Goal: Information Seeking & Learning: Learn about a topic

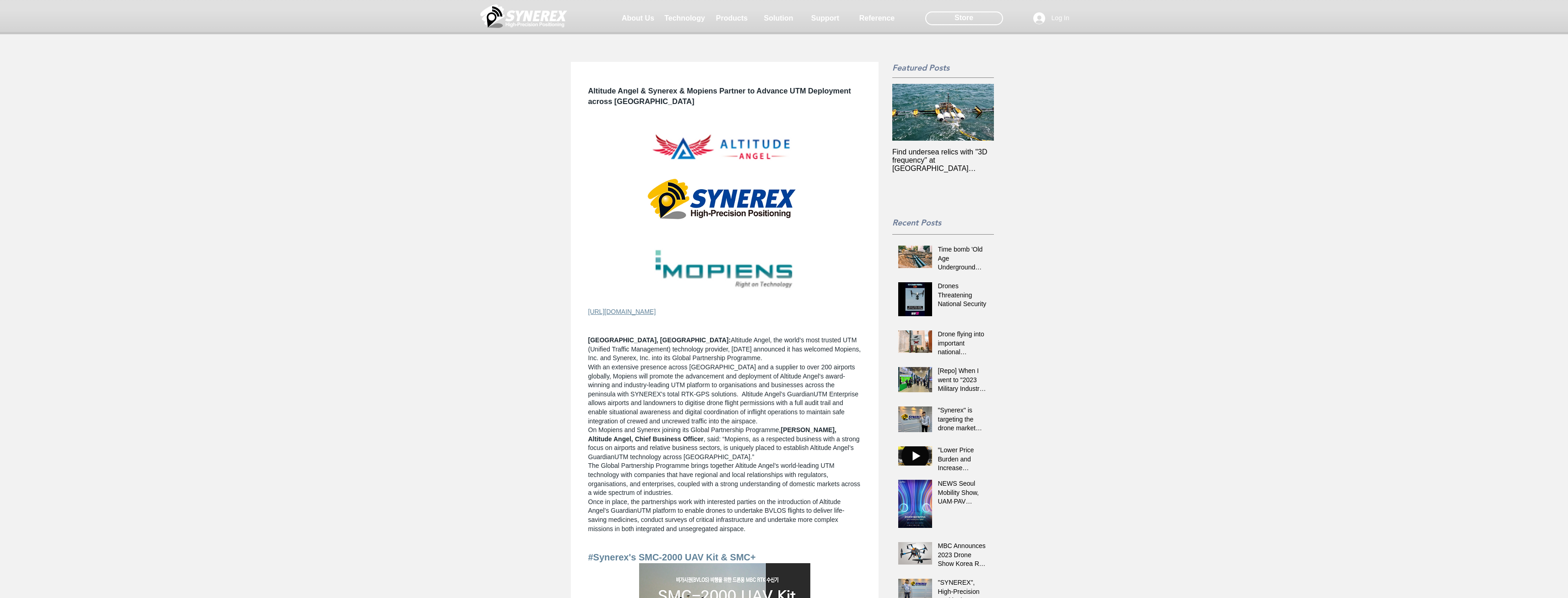
drag, startPoint x: 1093, startPoint y: 219, endPoint x: 1089, endPoint y: 222, distance: 5.0
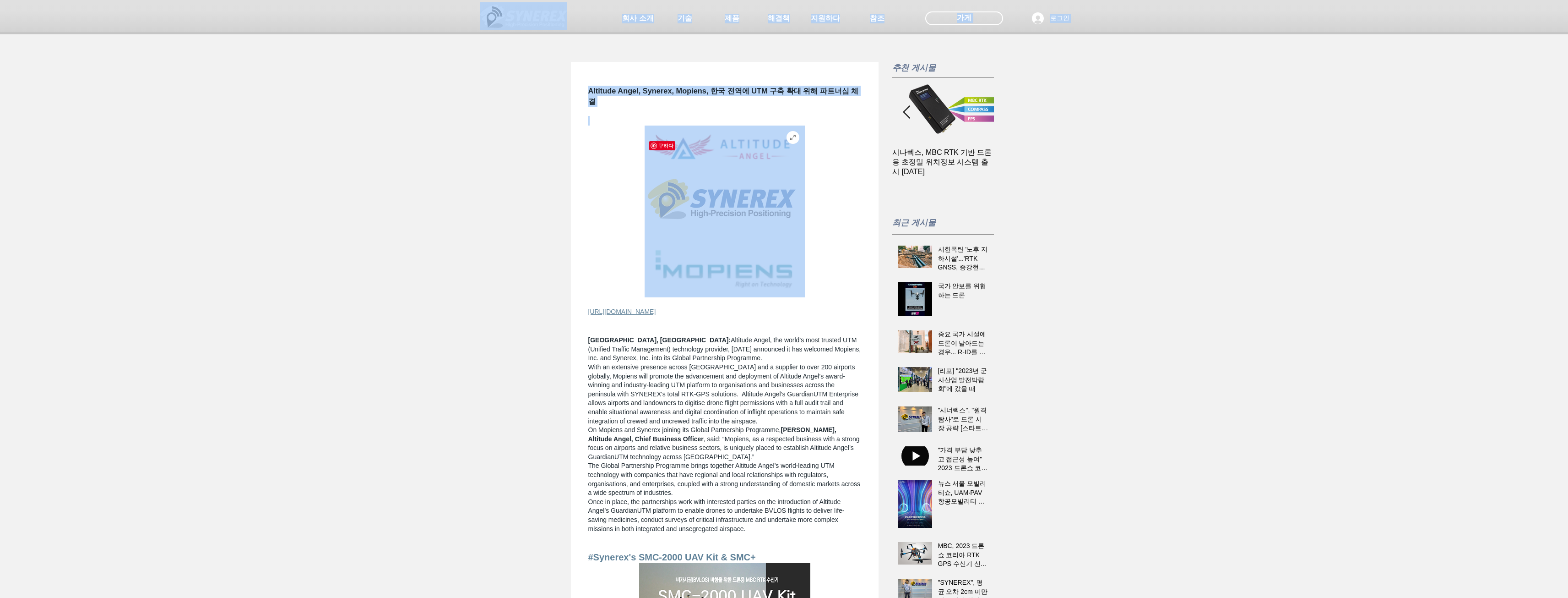
drag, startPoint x: 589, startPoint y: 85, endPoint x: 753, endPoint y: 298, distance: 268.8
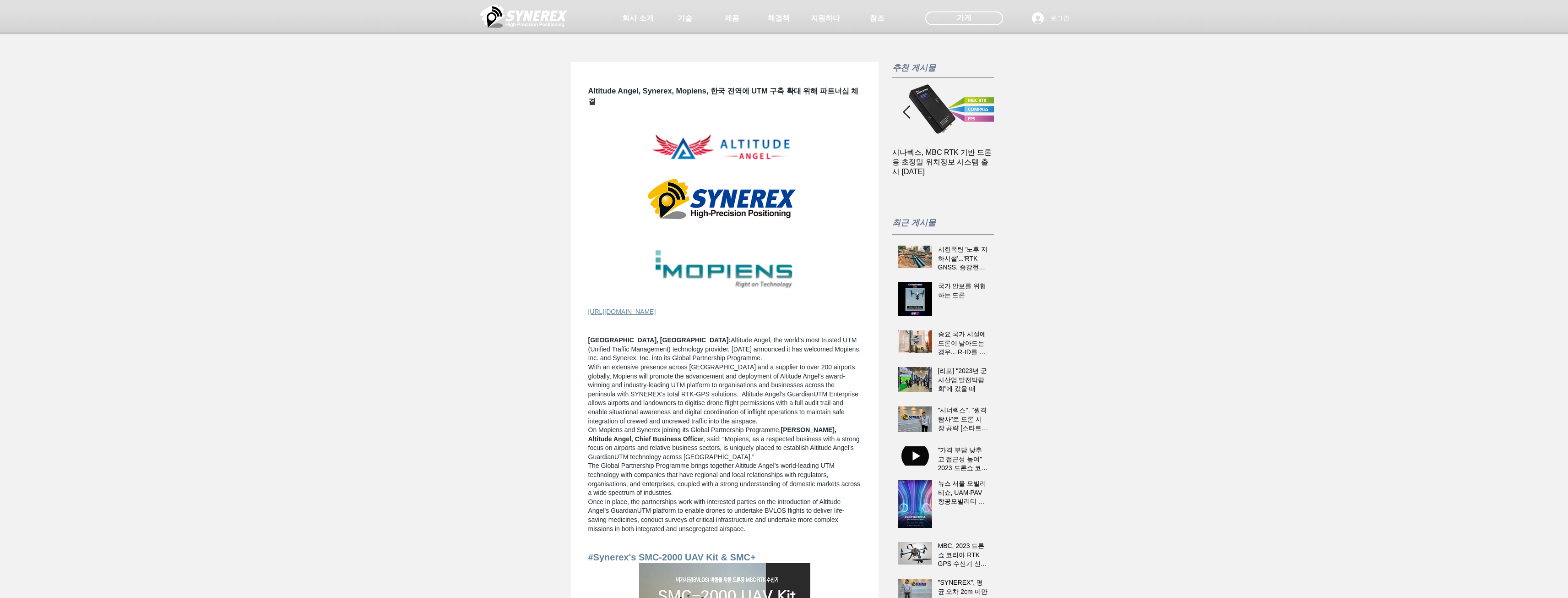
drag, startPoint x: 593, startPoint y: 92, endPoint x: 643, endPoint y: 130, distance: 62.8
click at [643, 130] on div at bounding box center [784, 67] width 1568 height 135
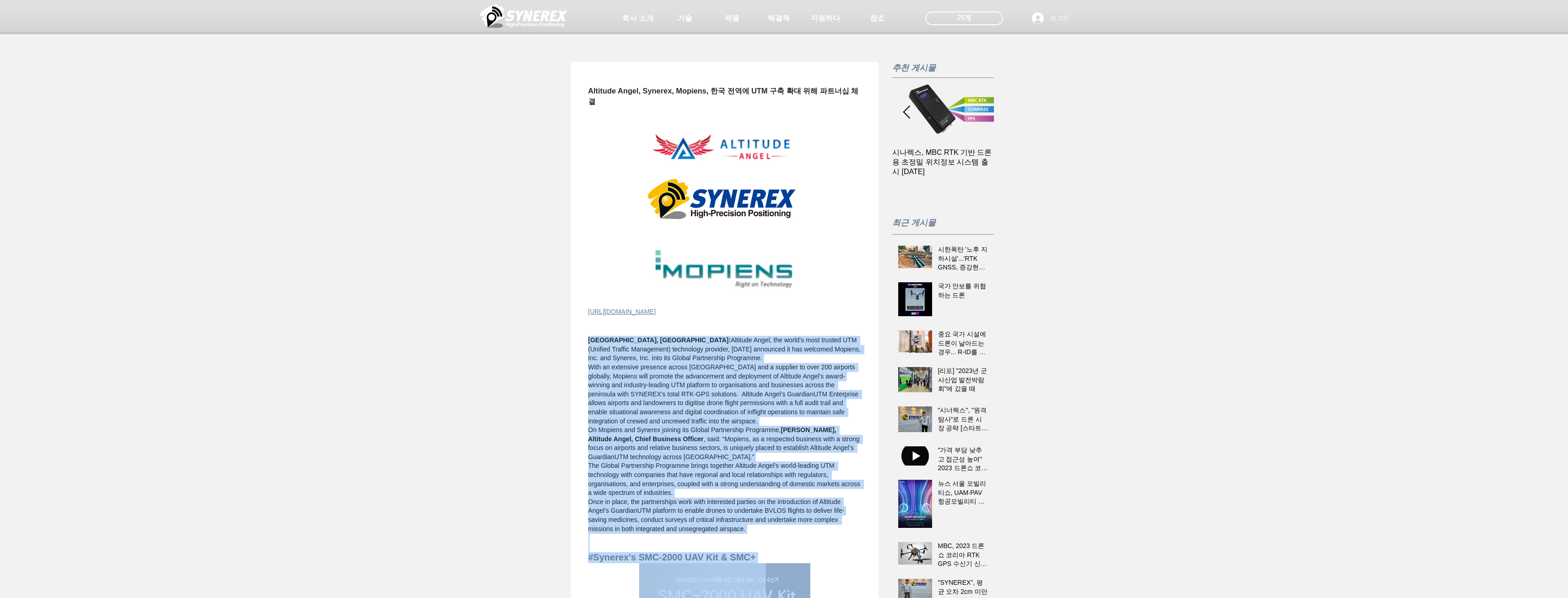
drag, startPoint x: 810, startPoint y: 525, endPoint x: 585, endPoint y: 360, distance: 279.0
click at [585, 360] on div "[URL][DOMAIN_NAME][GEOGRAPHIC_DATA] [GEOGRAPHIC_DATA], [GEOGRAPHIC_DATA]: Altit…" at bounding box center [725, 495] width 289 height 758
copy div "Loremi, DO: Sitametc Adipi, eli seddo’e temp incidid UTL (Etdolor Magnaal Enima…"
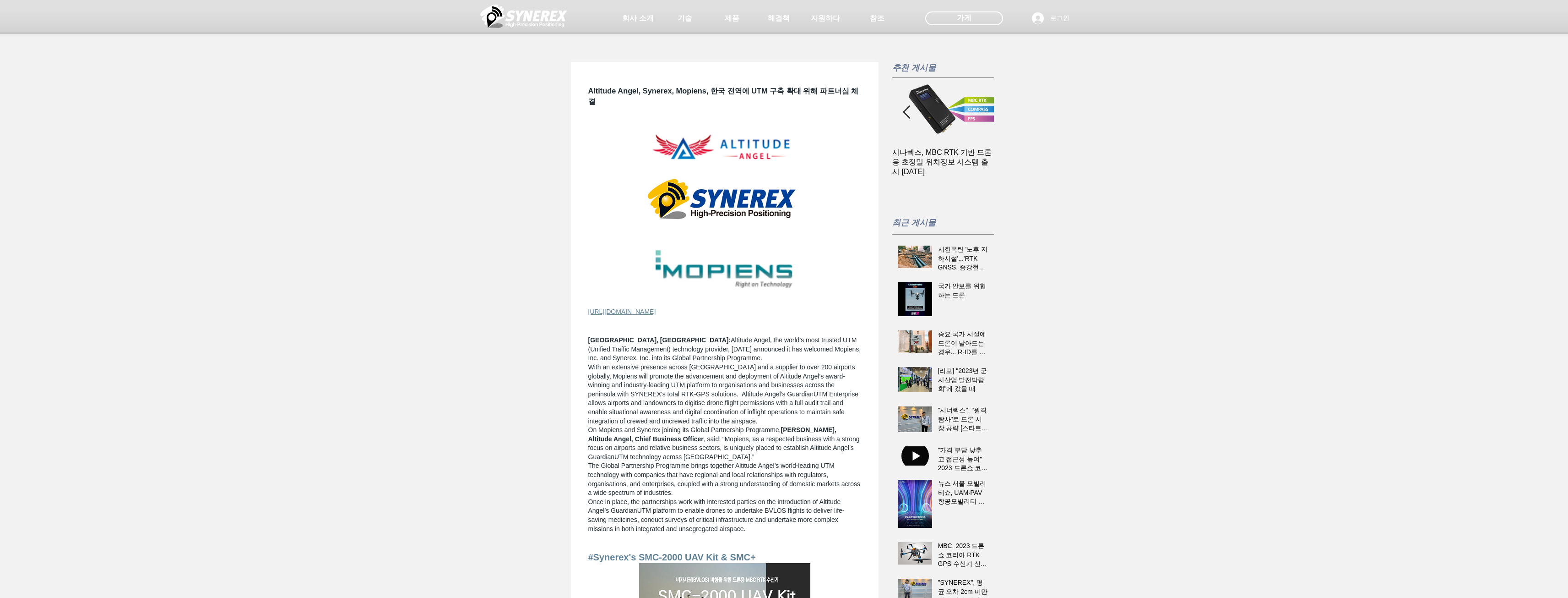
click at [755, 336] on span "주요 내용" at bounding box center [725, 330] width 273 height 9
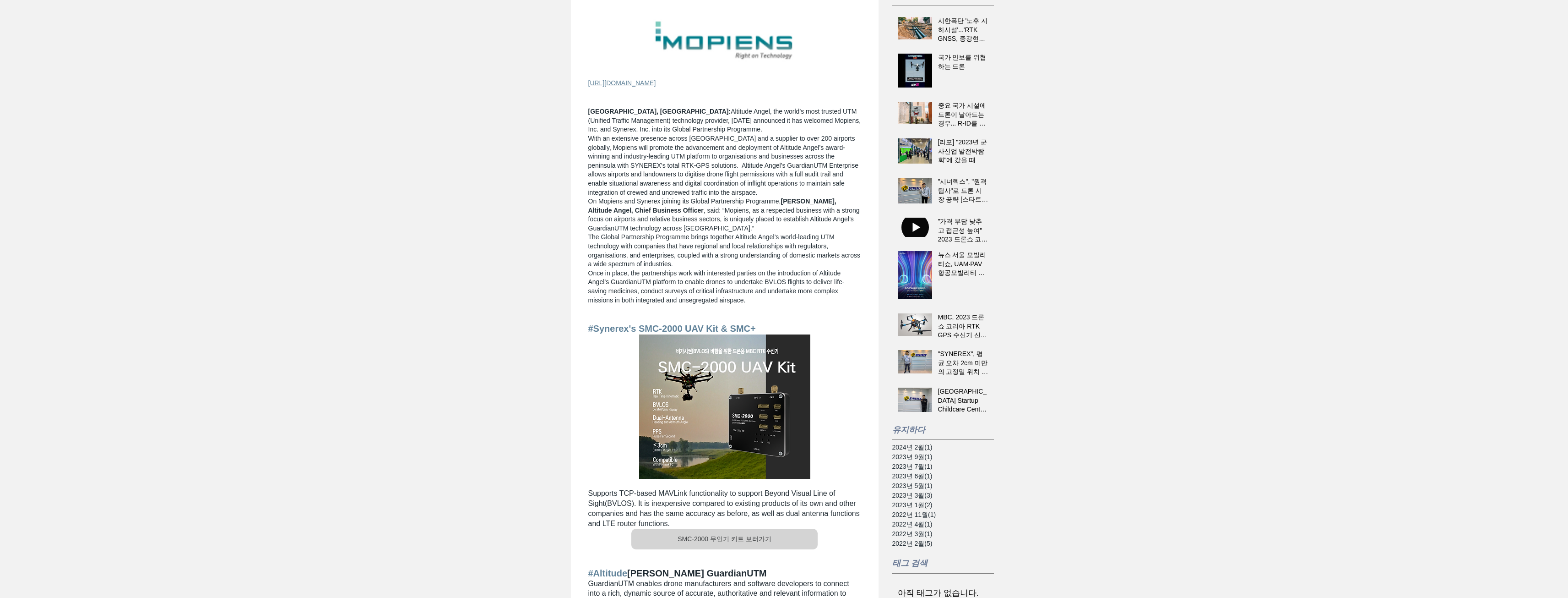
scroll to position [229, 0]
click at [922, 446] on font "2024년 2월" at bounding box center [909, 446] width 32 height 7
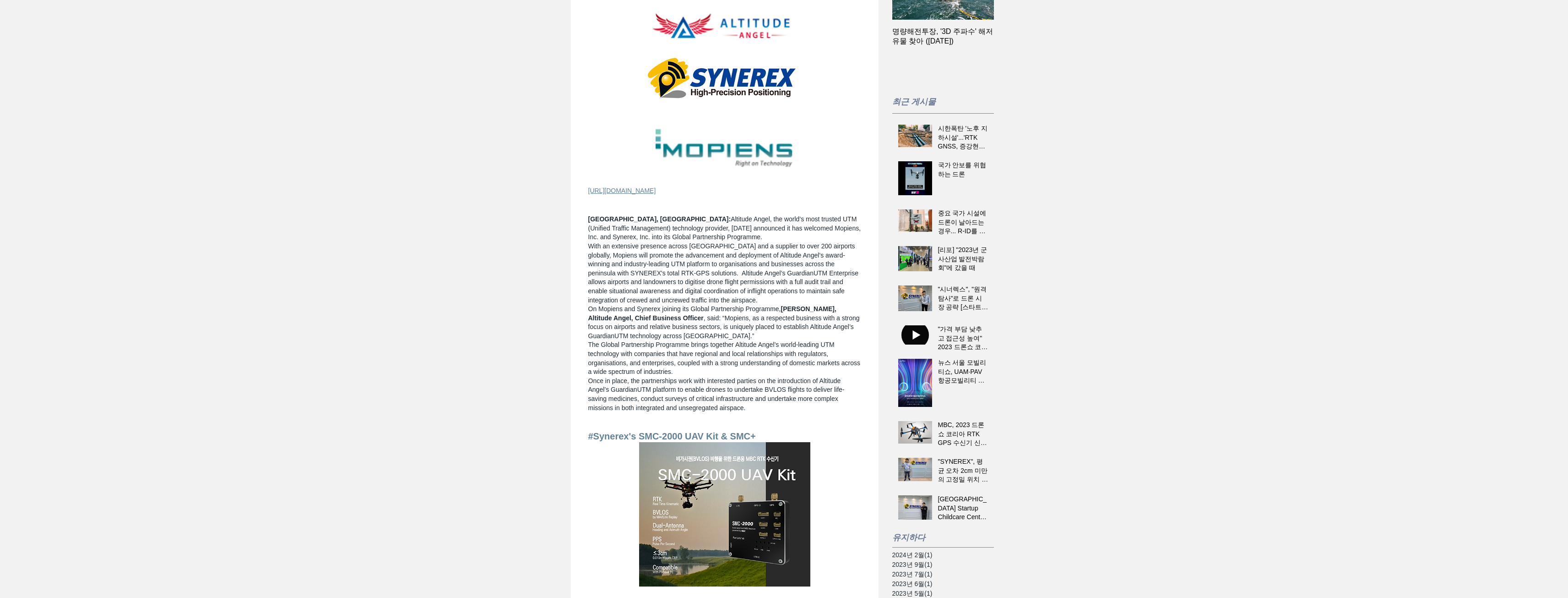
scroll to position [321, 0]
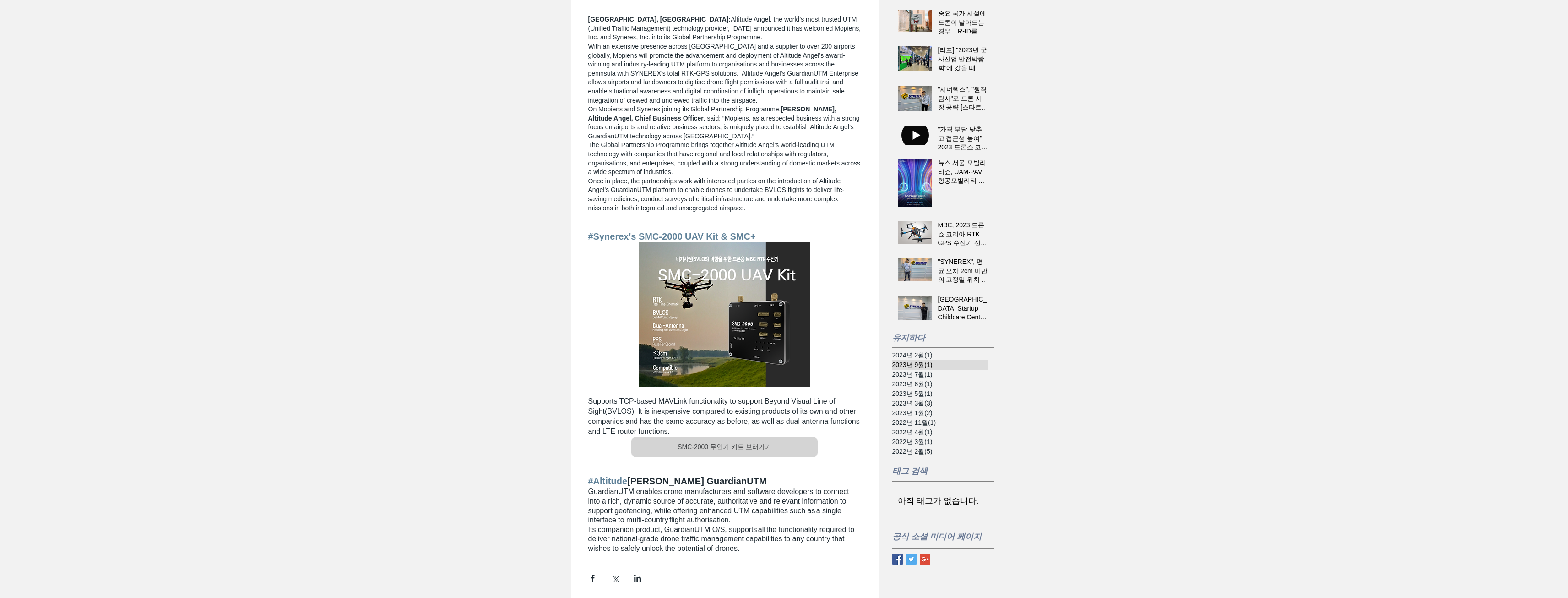
click at [928, 365] on font "(1)" at bounding box center [928, 365] width 7 height 7
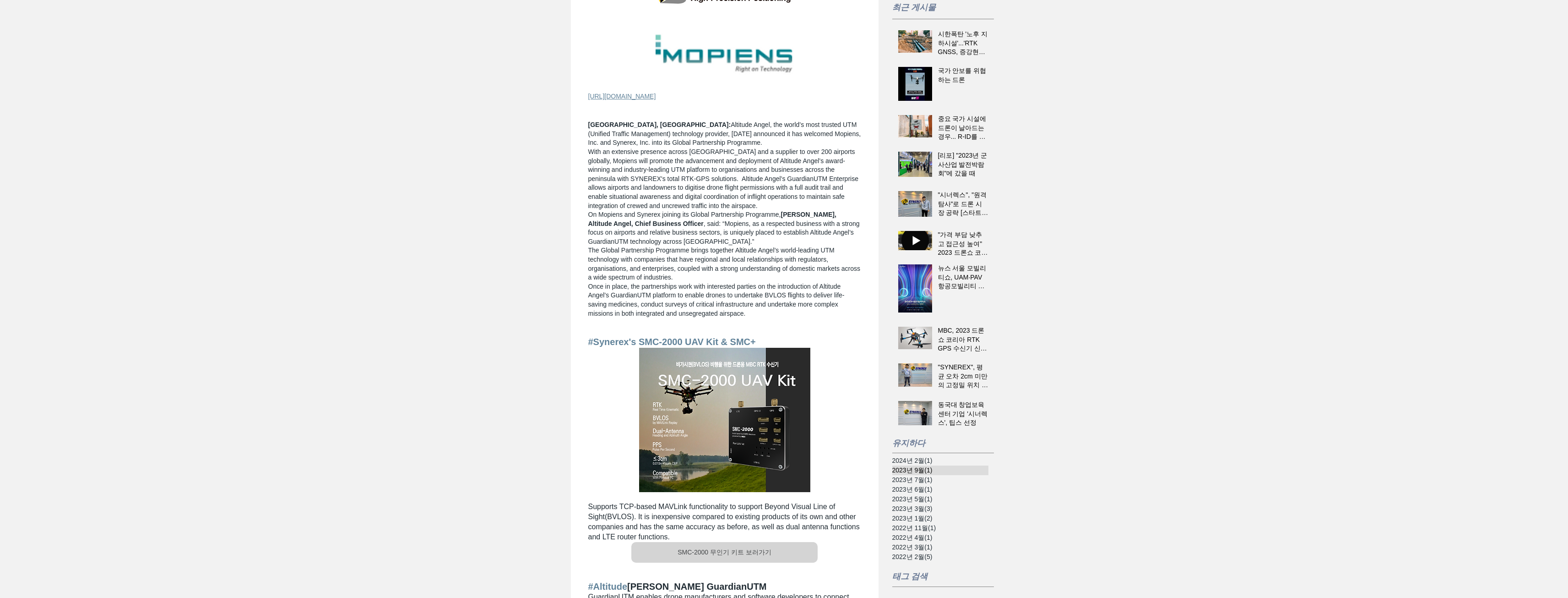
scroll to position [229, 0]
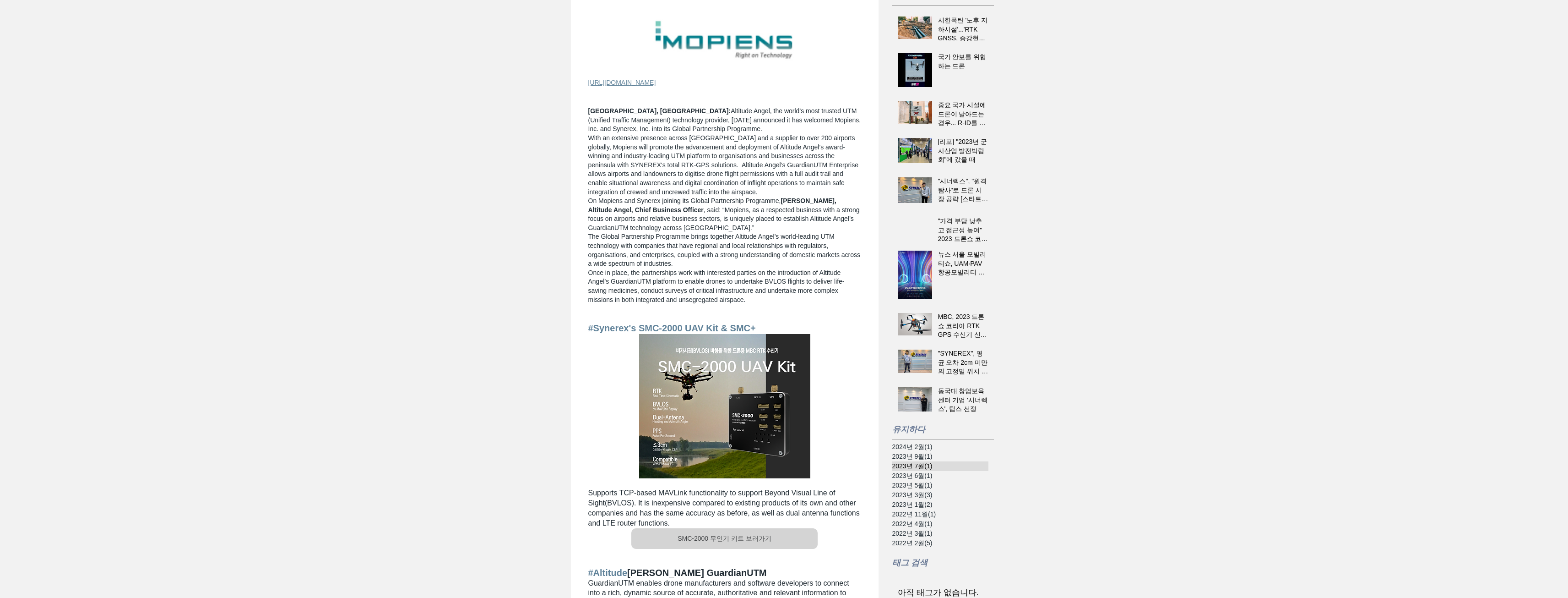
click at [922, 465] on font "2023년 7월" at bounding box center [909, 466] width 32 height 7
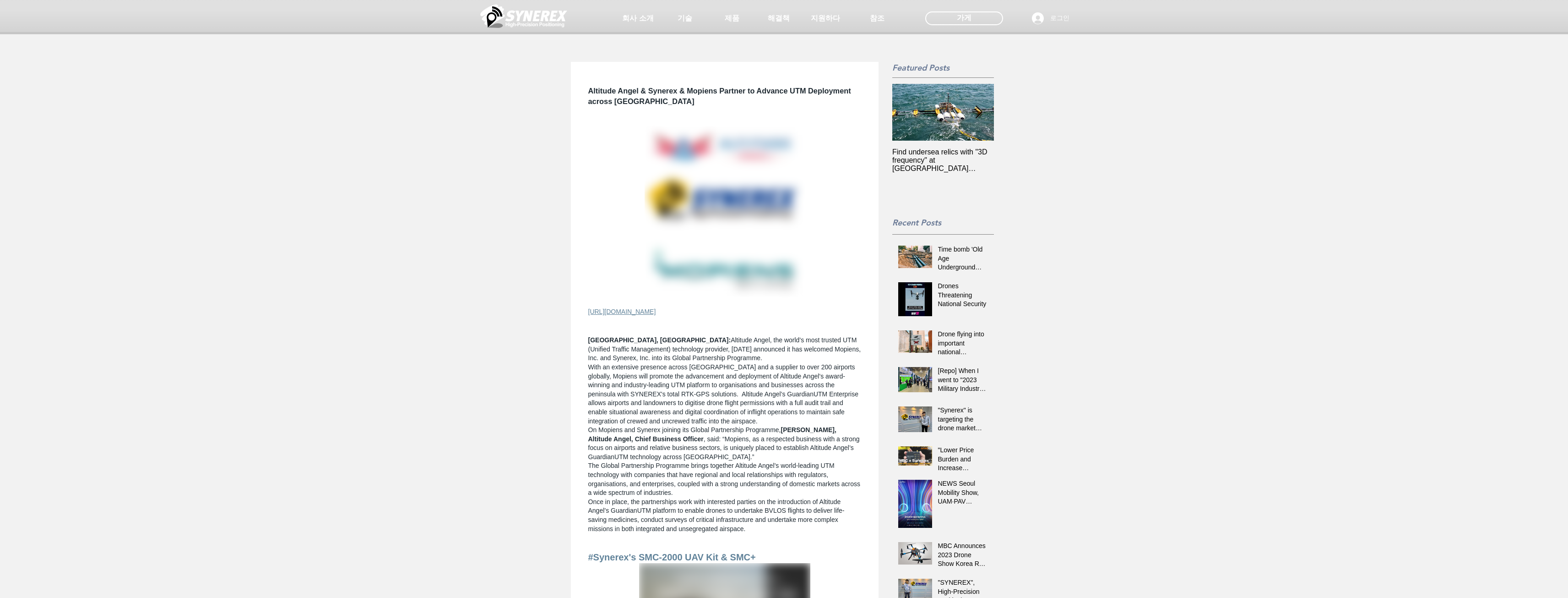
scroll to position [229, 0]
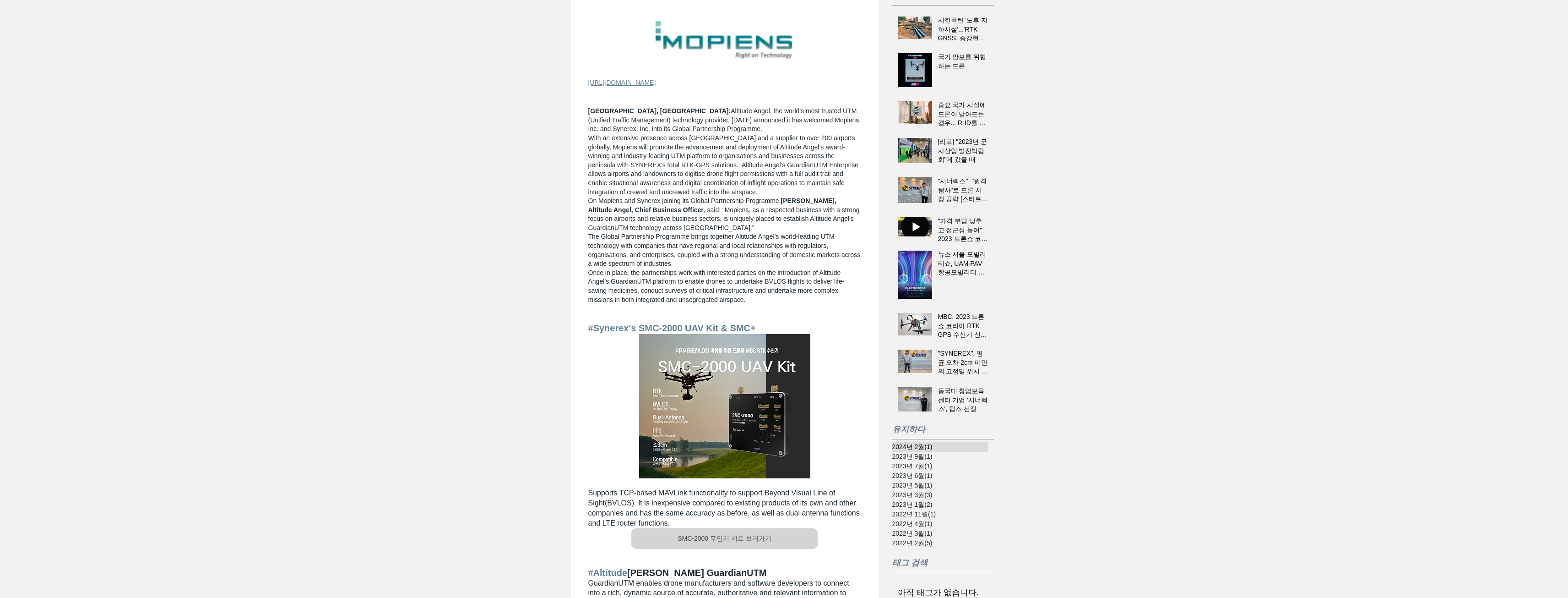
click at [927, 448] on font "(1)" at bounding box center [928, 446] width 7 height 7
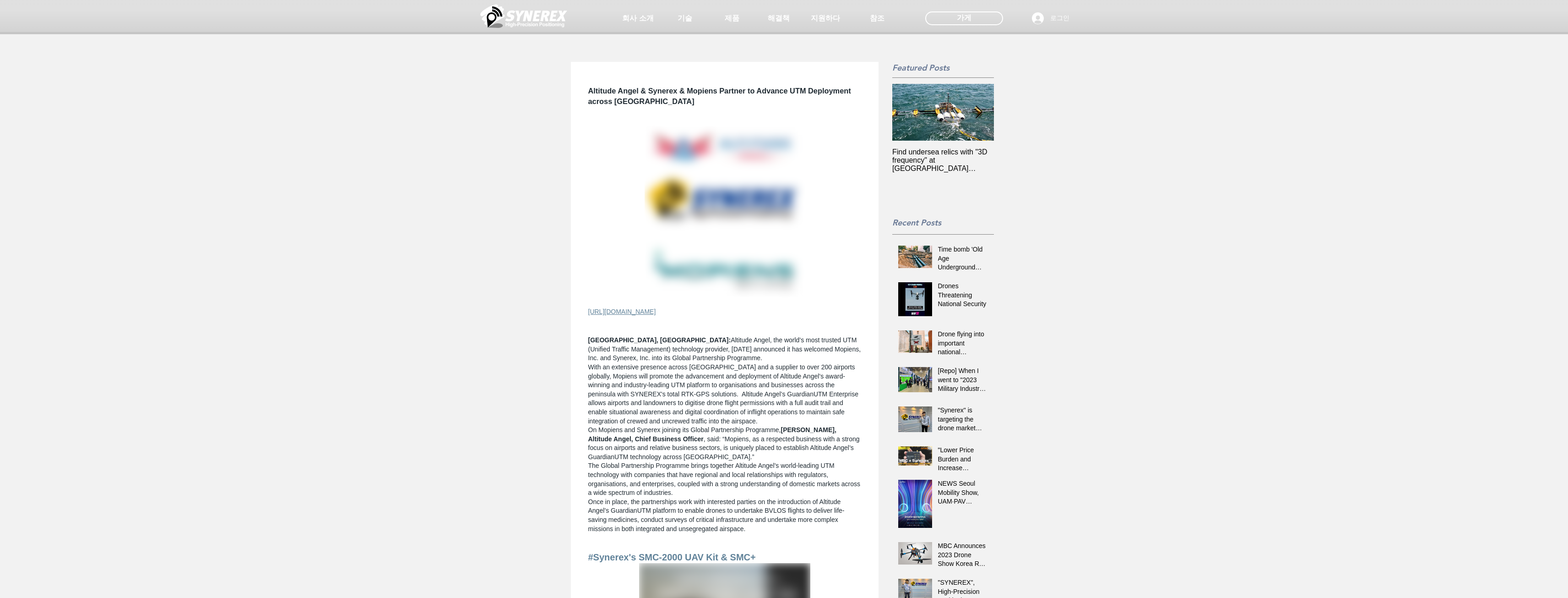
scroll to position [229, 0]
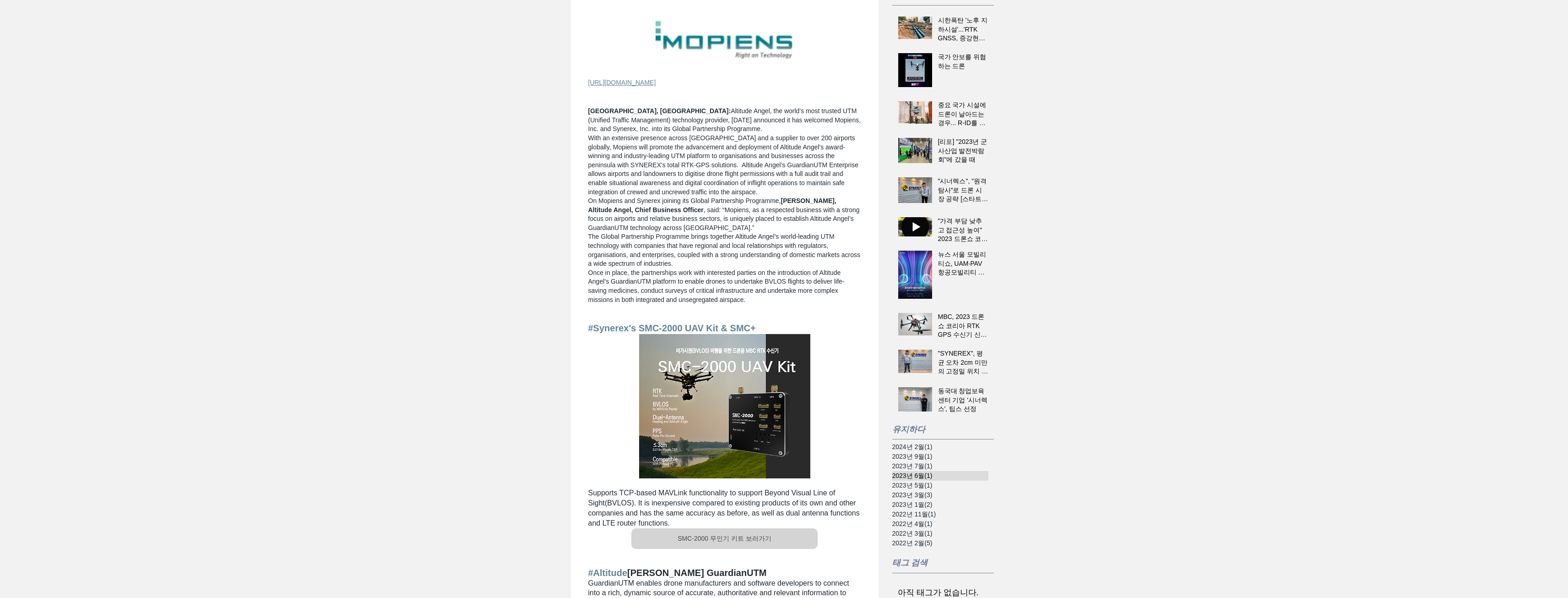
click at [927, 473] on font "(1)" at bounding box center [928, 476] width 7 height 7
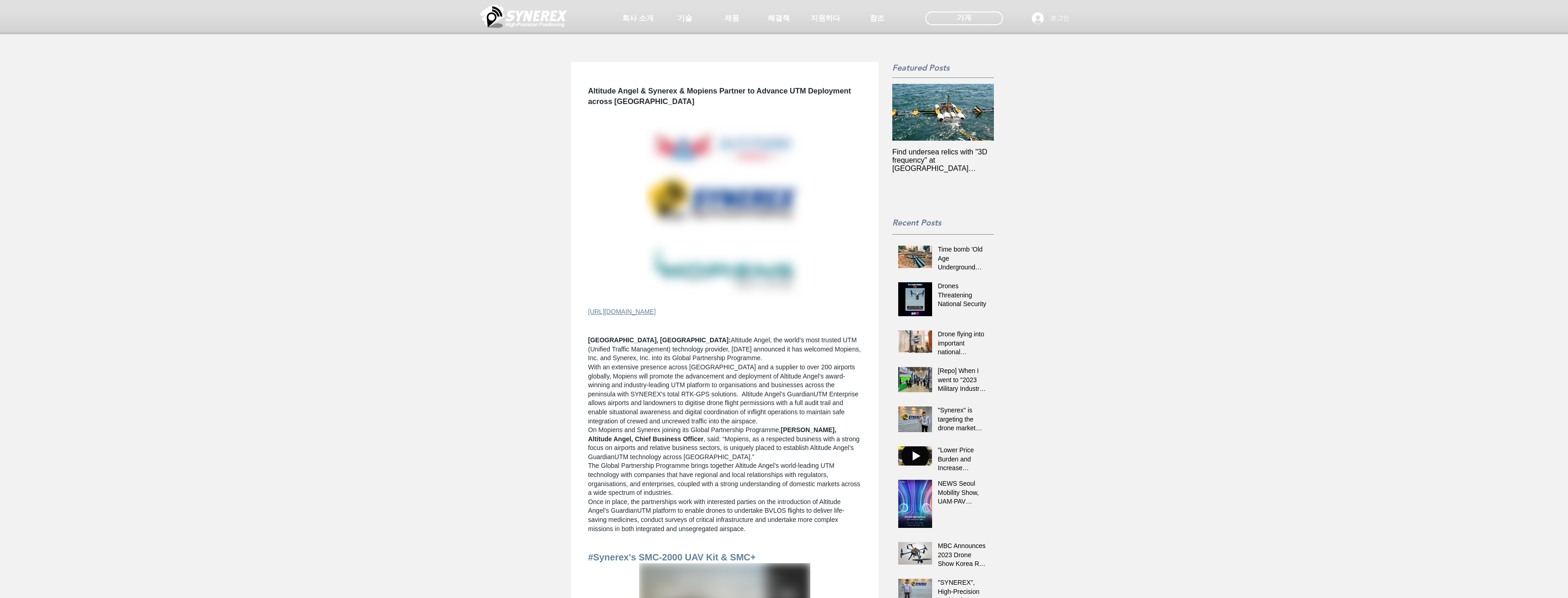
scroll to position [229, 0]
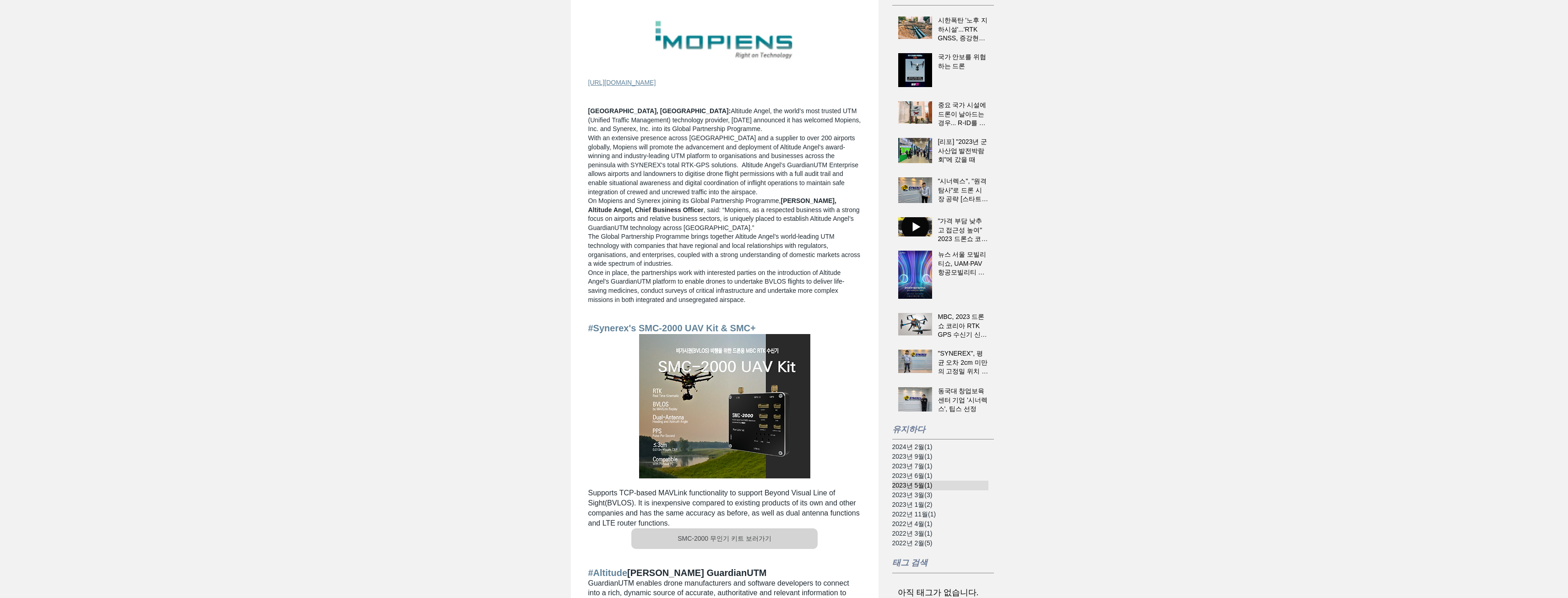
click at [930, 486] on font "(1)" at bounding box center [928, 485] width 7 height 7
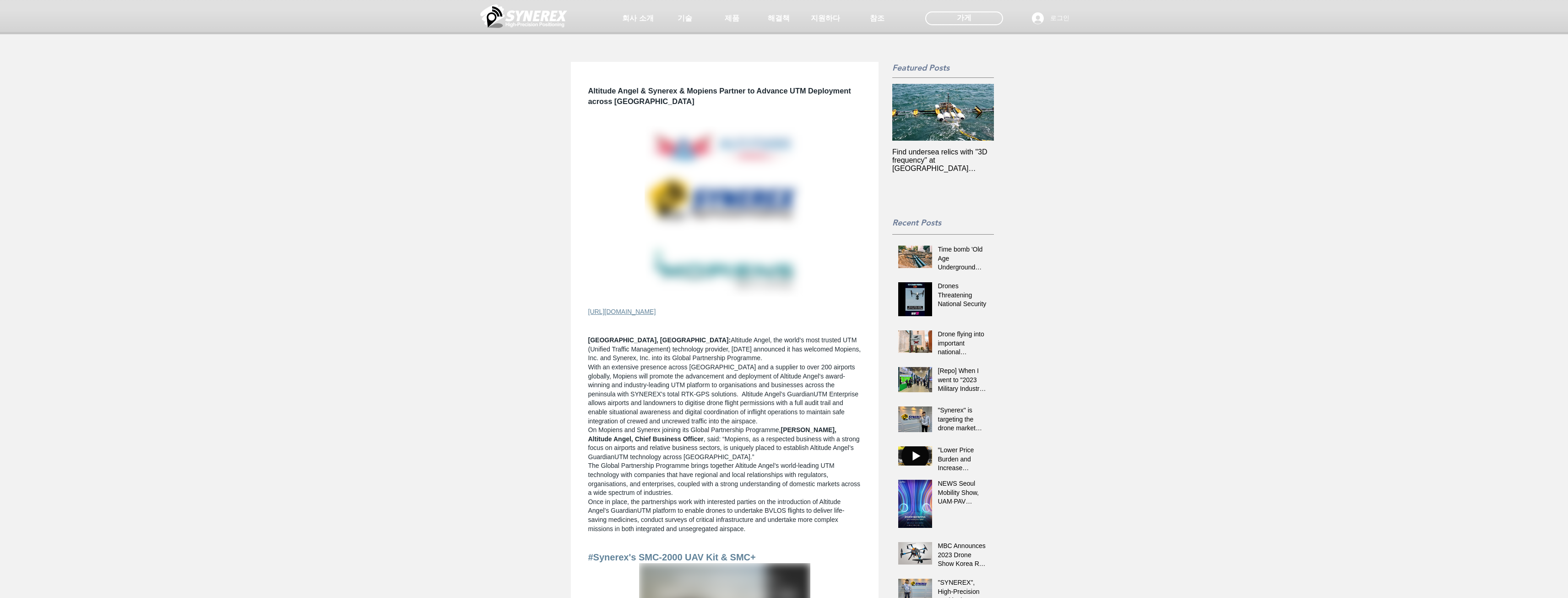
scroll to position [229, 0]
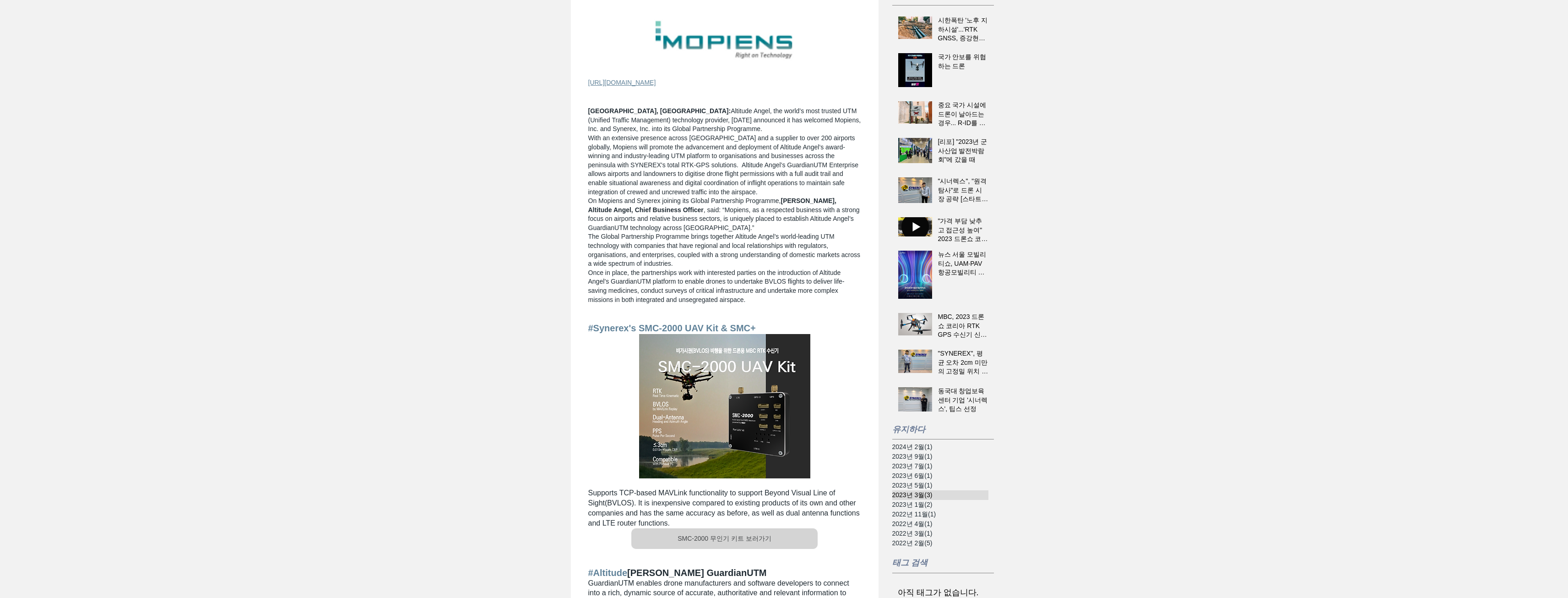
click at [924, 498] on font "2023년 3월" at bounding box center [909, 495] width 32 height 7
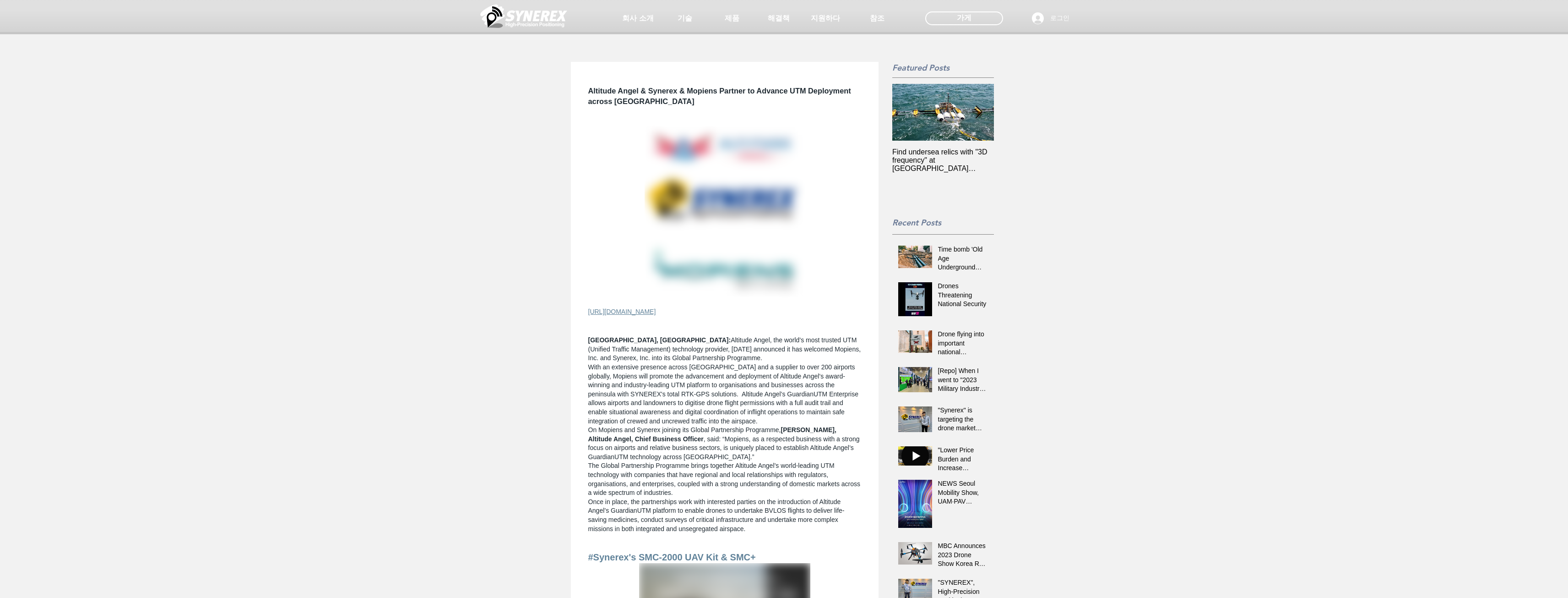
scroll to position [229, 0]
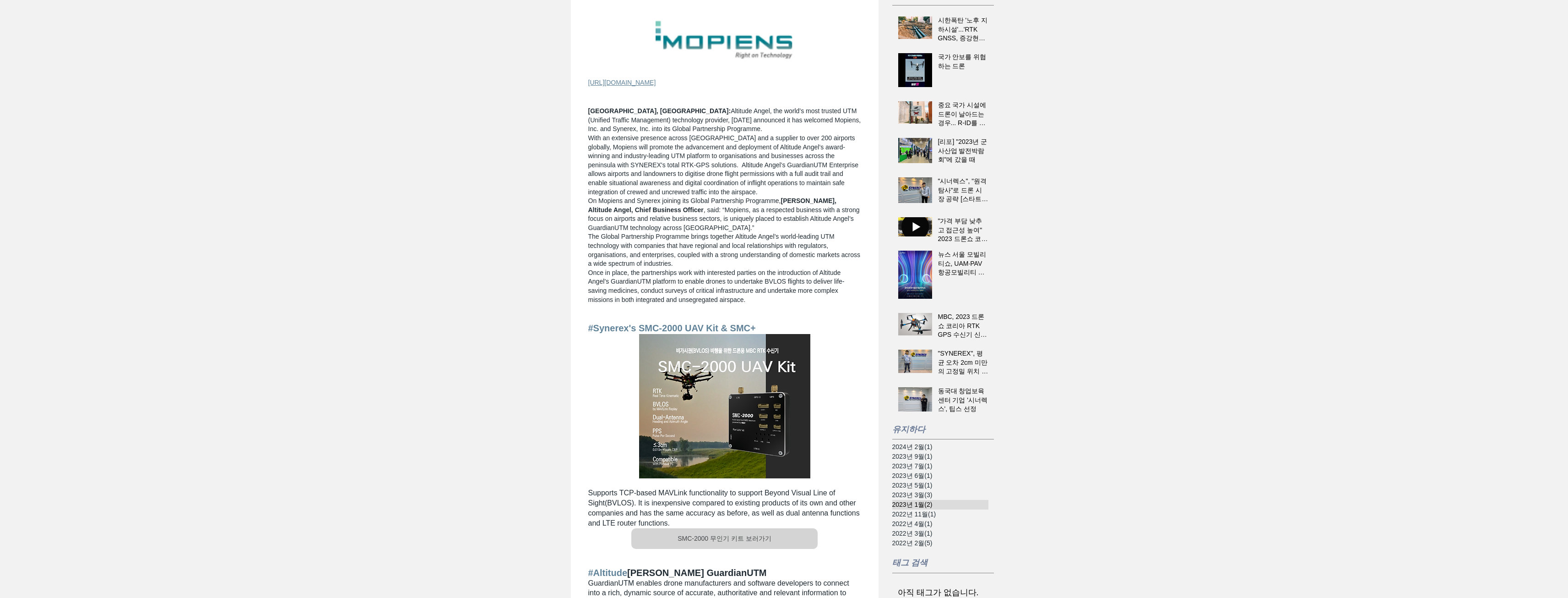
click at [922, 508] on font "2023년 1월" at bounding box center [909, 504] width 32 height 7
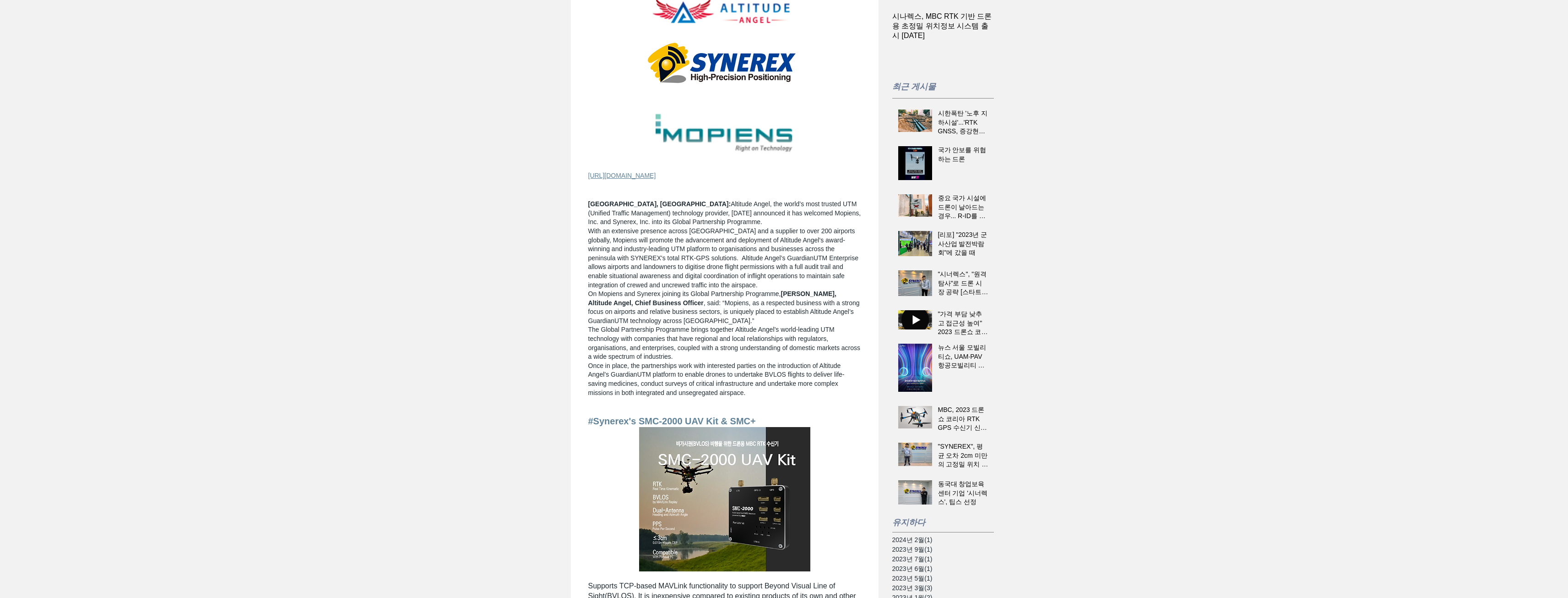
scroll to position [137, 0]
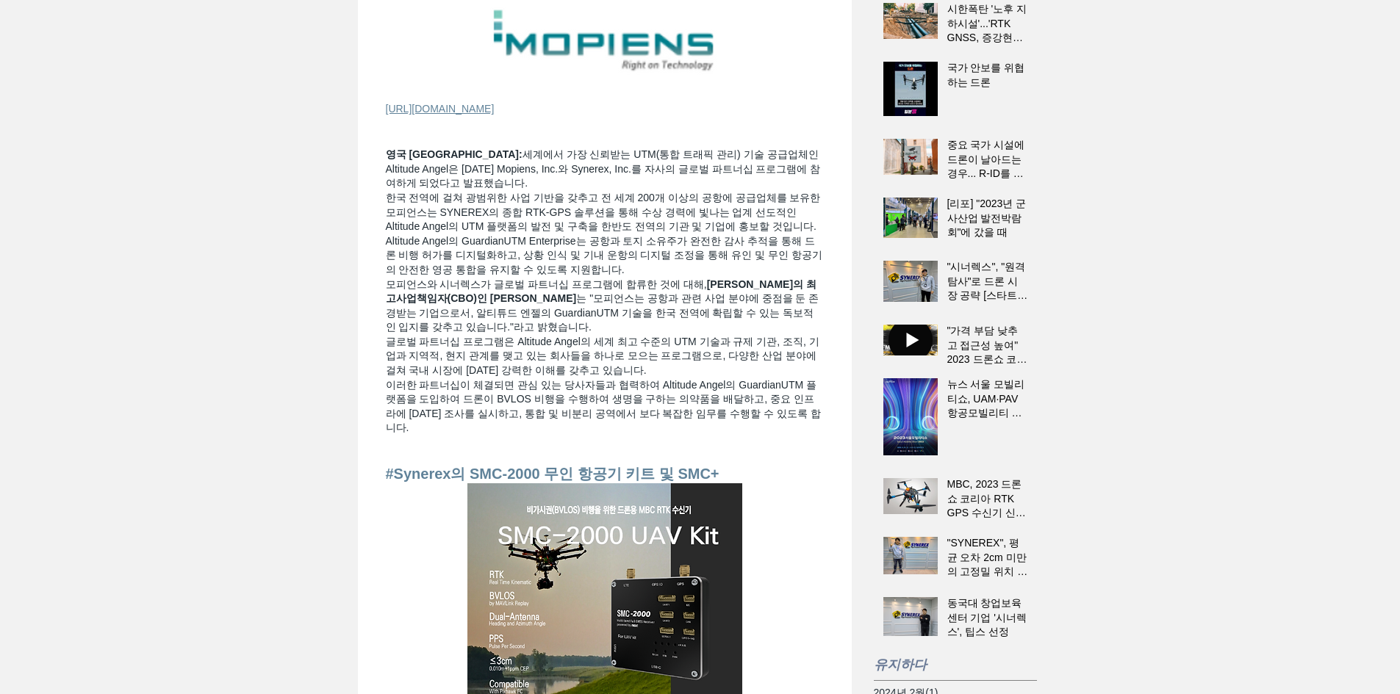
scroll to position [220, 0]
